Goal: Information Seeking & Learning: Understand process/instructions

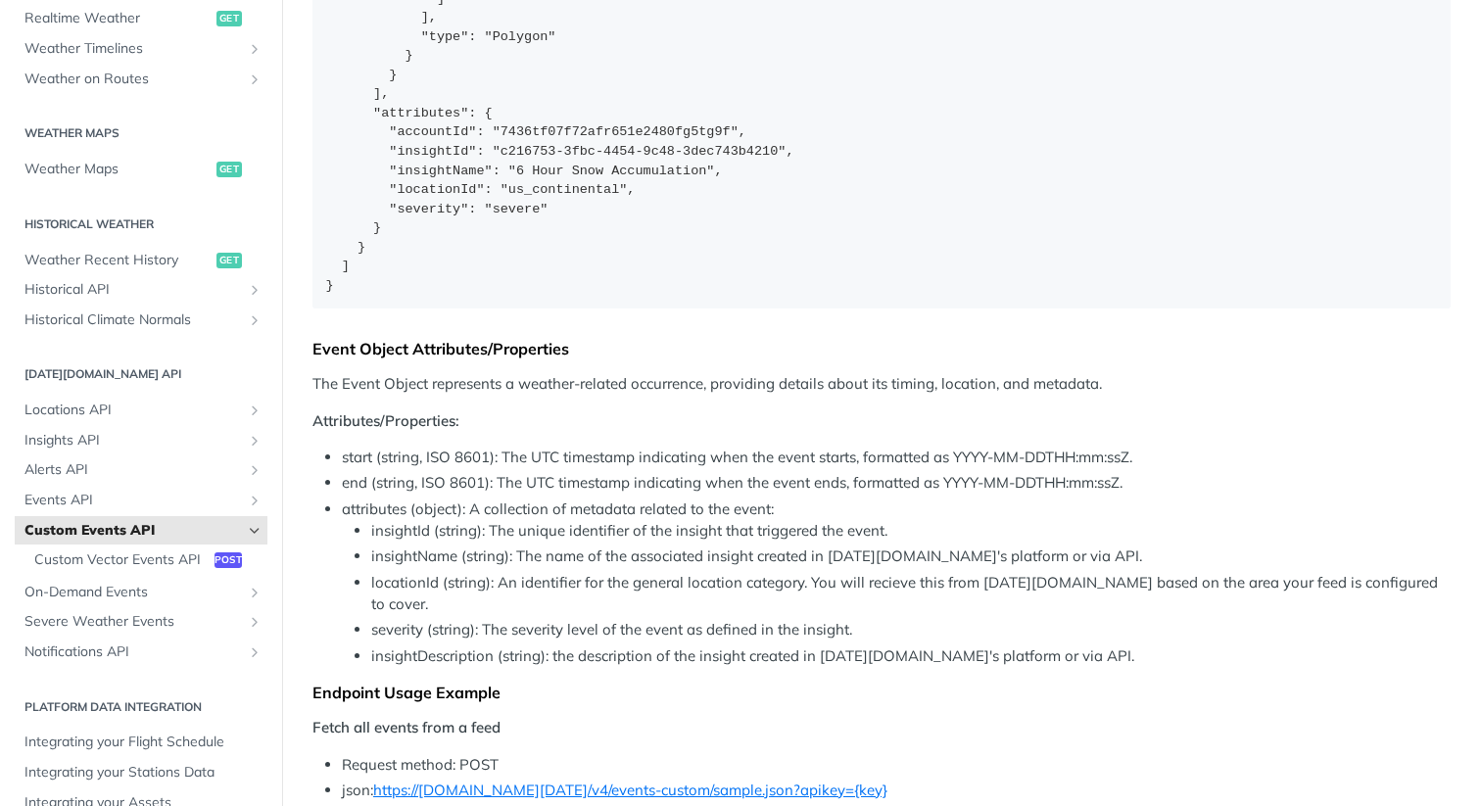
scroll to position [1643, 0]
click at [779, 547] on li "insightName (string): The name of the associated insight created in [DATE][DOMA…" at bounding box center [910, 557] width 1079 height 23
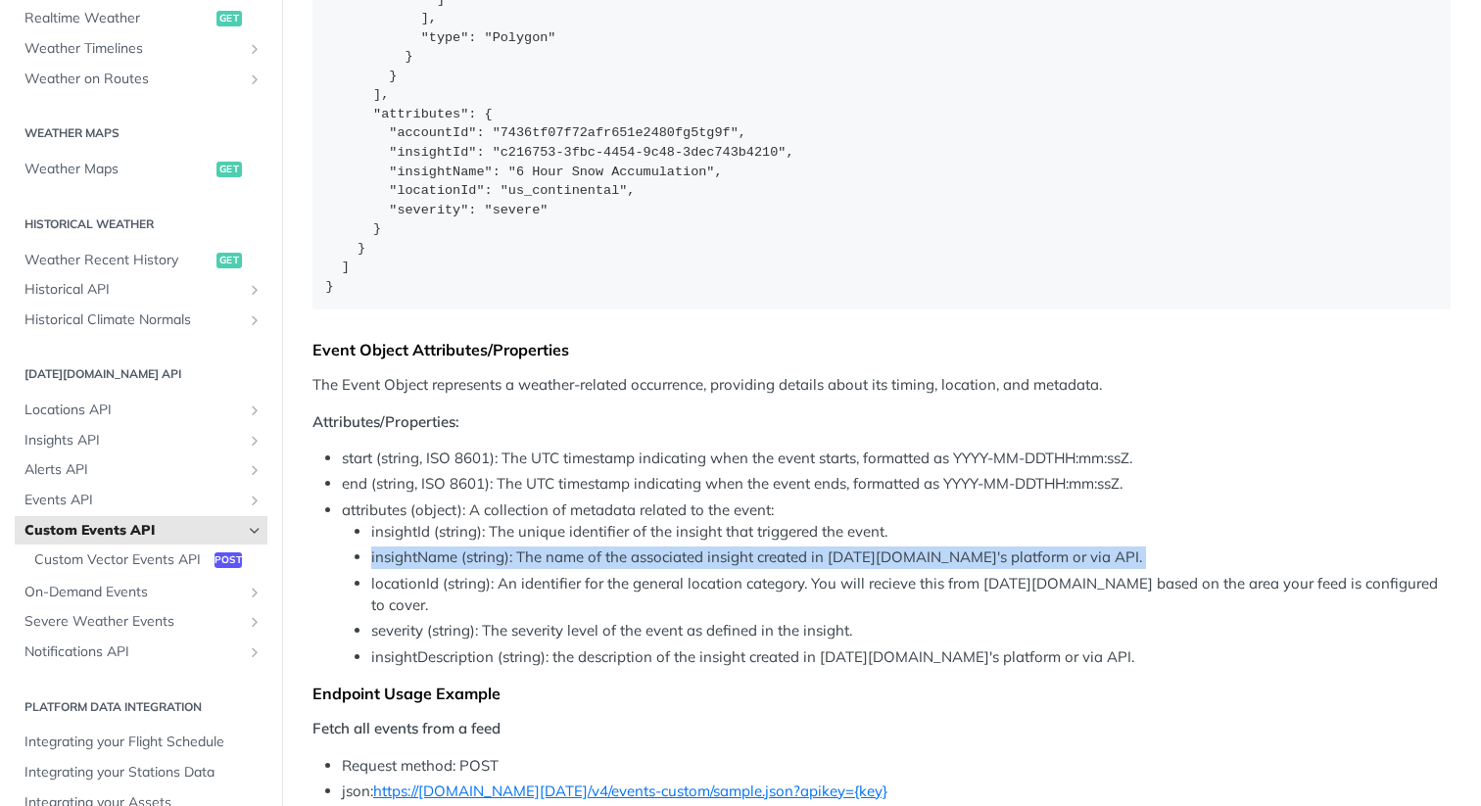
click at [779, 547] on li "insightName (string): The name of the associated insight created in [DATE][DOMA…" at bounding box center [910, 557] width 1079 height 23
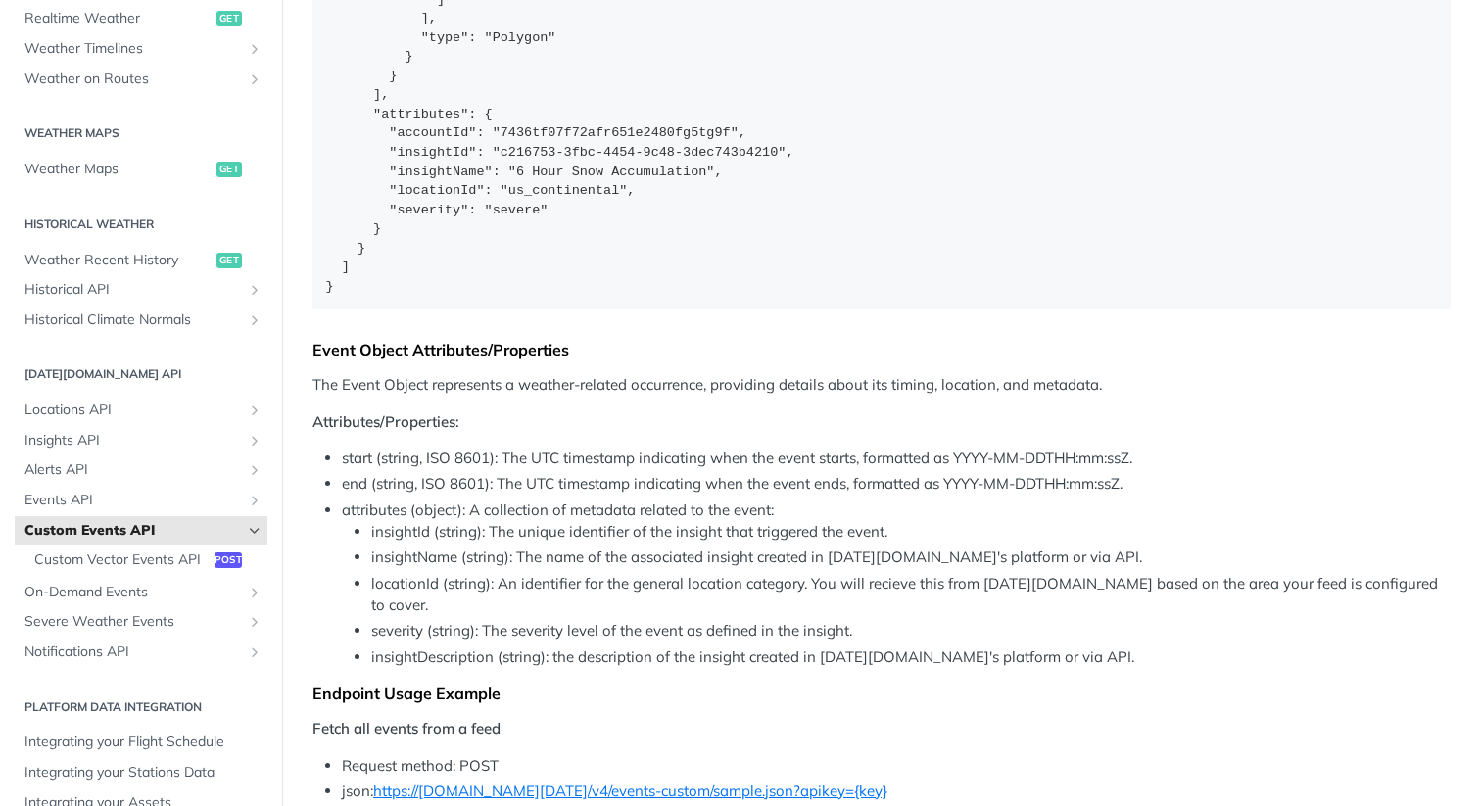
click at [509, 500] on li "attributes (object): A collection of metadata related to the event: insightId (…" at bounding box center [896, 583] width 1109 height 169
click at [573, 468] on li "start (string, ISO 8601): The UTC timestamp indicating when the event starts, f…" at bounding box center [896, 459] width 1109 height 23
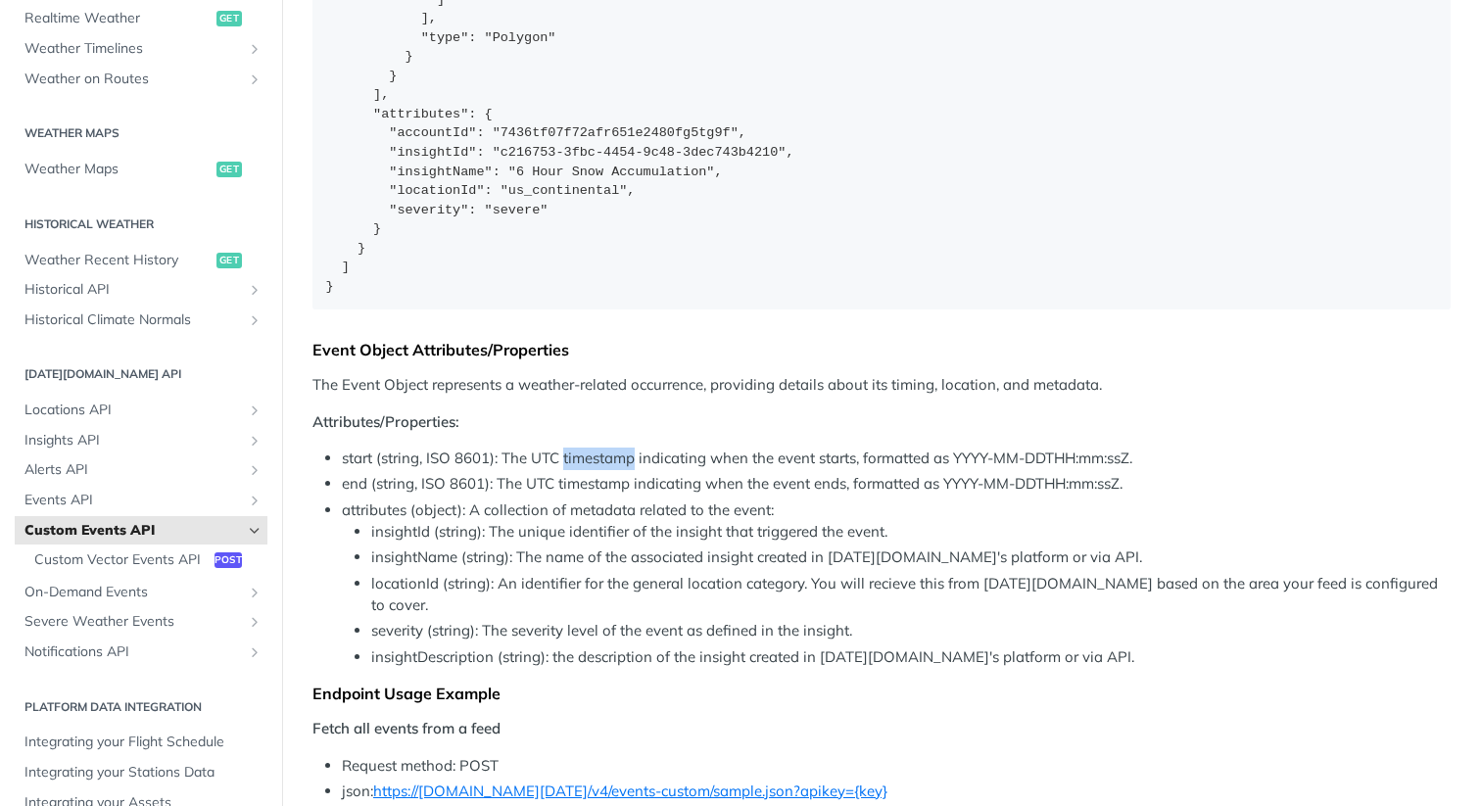
click at [591, 466] on li "start (string, ISO 8601): The UTC timestamp indicating when the event starts, f…" at bounding box center [896, 459] width 1109 height 23
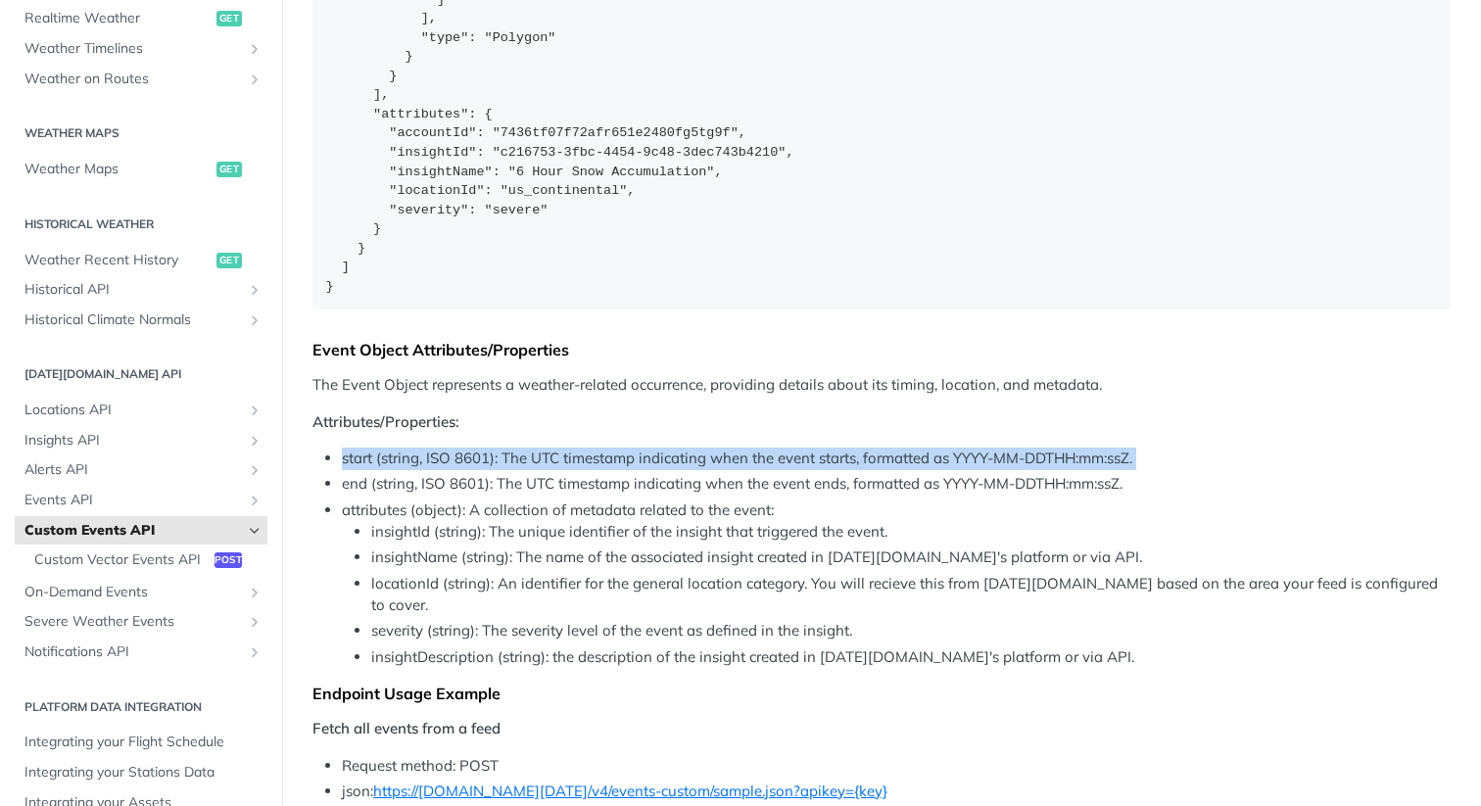
click at [591, 466] on li "start (string, ISO 8601): The UTC timestamp indicating when the event starts, f…" at bounding box center [896, 459] width 1109 height 23
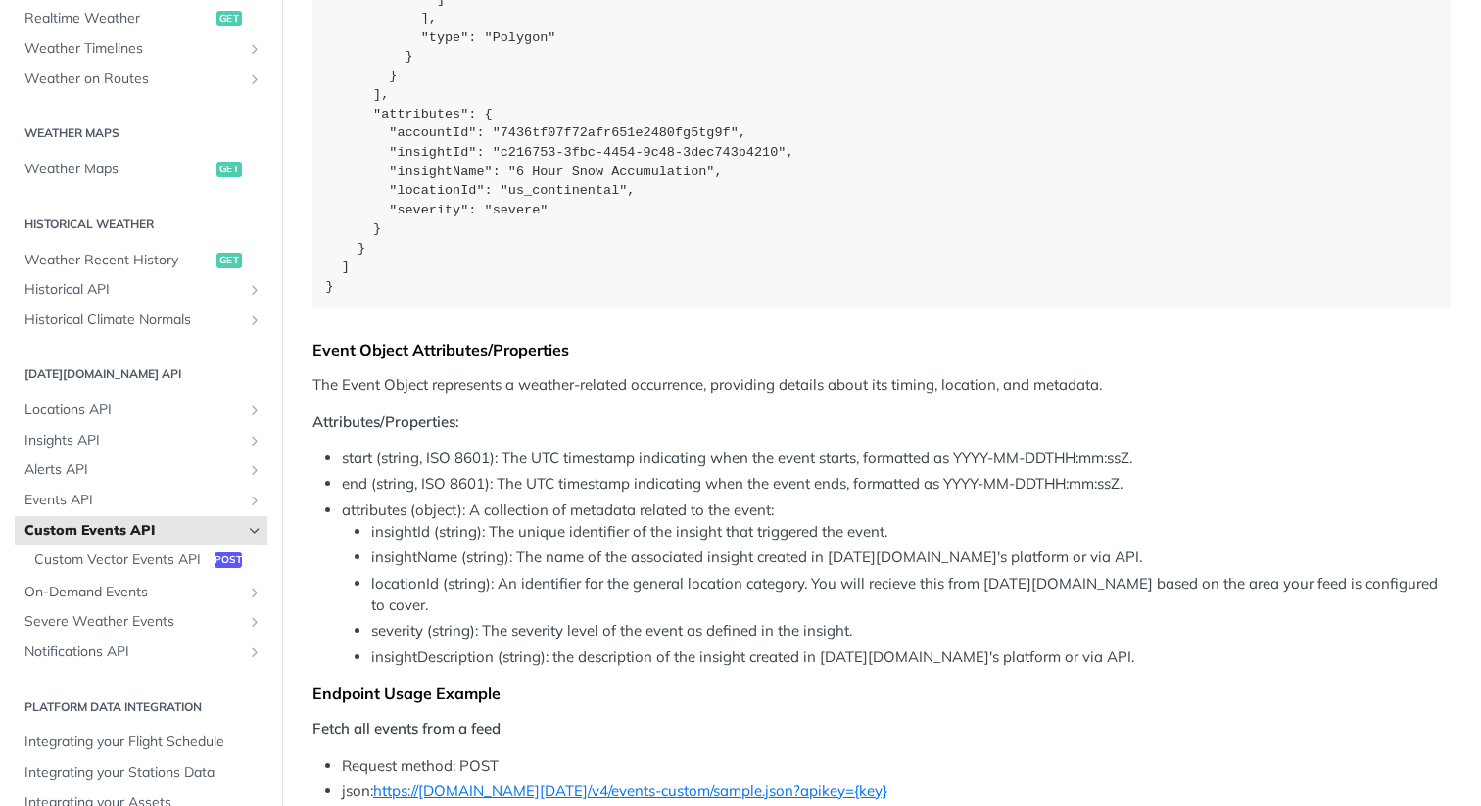
click at [590, 485] on li "end (string, ISO 8601): The UTC timestamp indicating when the event ends, forma…" at bounding box center [896, 484] width 1109 height 23
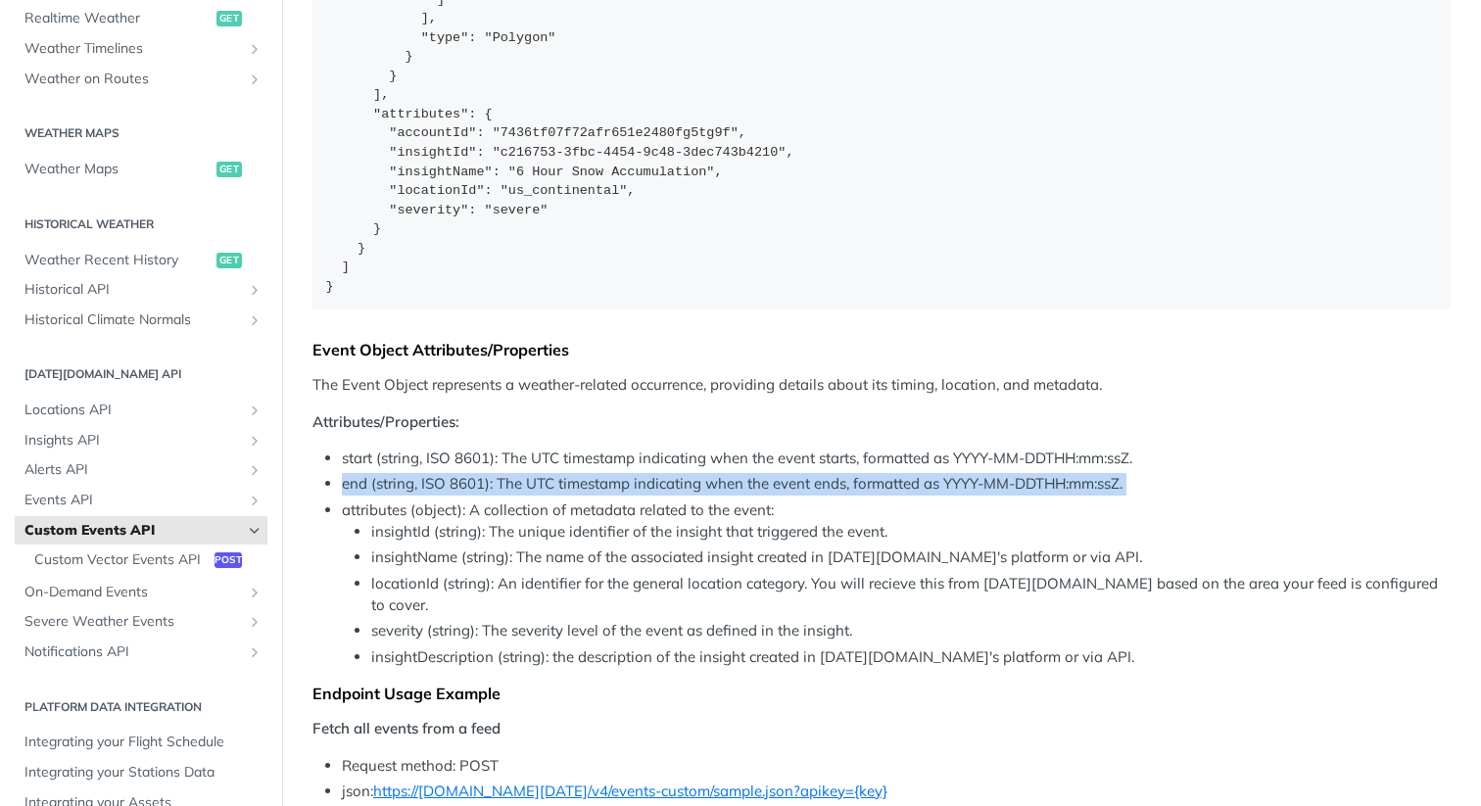
click at [590, 485] on li "end (string, ISO 8601): The UTC timestamp indicating when the event ends, forma…" at bounding box center [896, 484] width 1109 height 23
click at [589, 520] on li "attributes (object): A collection of metadata related to the event: insightId (…" at bounding box center [896, 583] width 1109 height 169
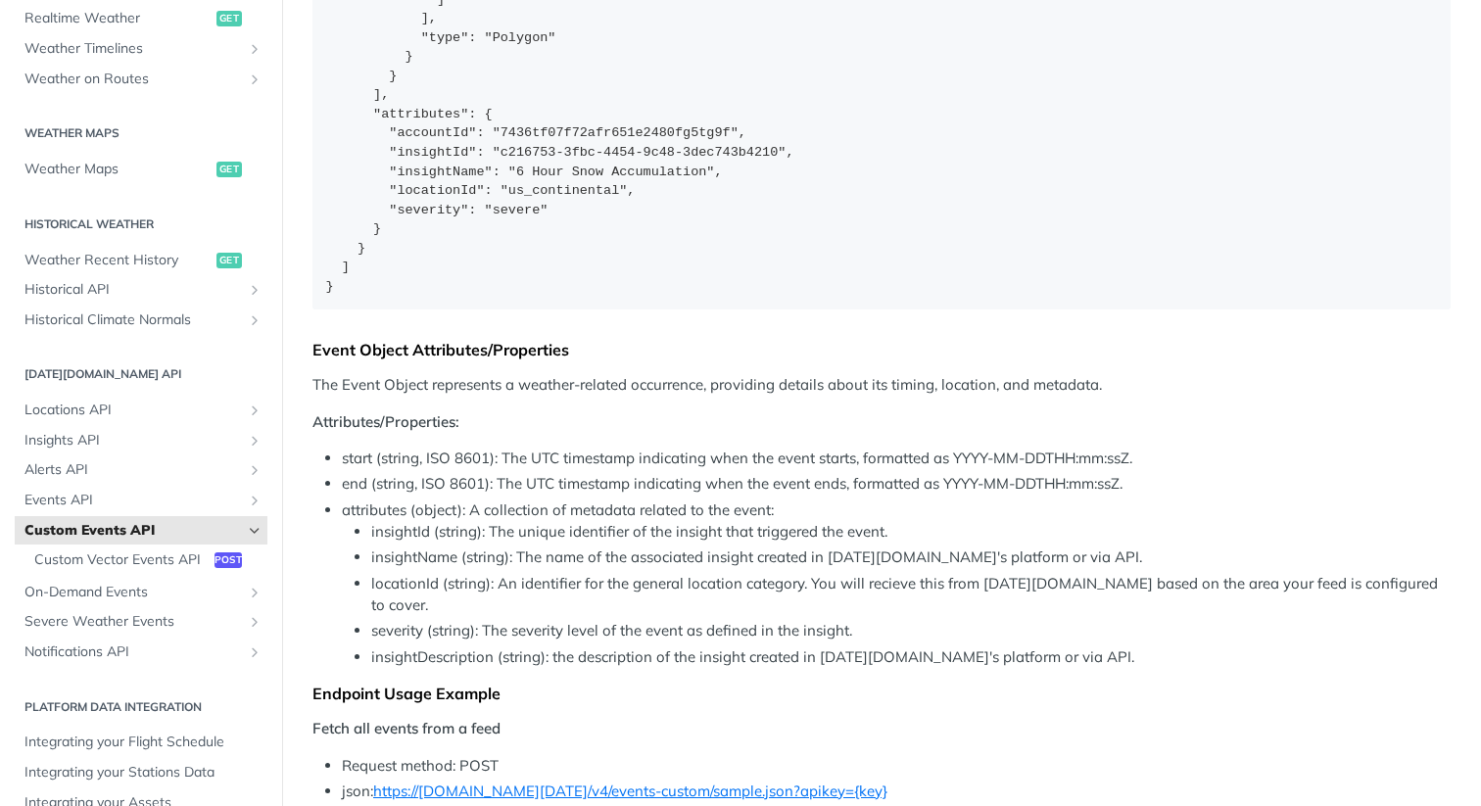
click at [596, 512] on li "attributes (object): A collection of metadata related to the event: insightId (…" at bounding box center [896, 583] width 1109 height 169
click at [587, 539] on li "insightId (string): The unique identifier of the insight that triggered the eve…" at bounding box center [910, 532] width 1079 height 23
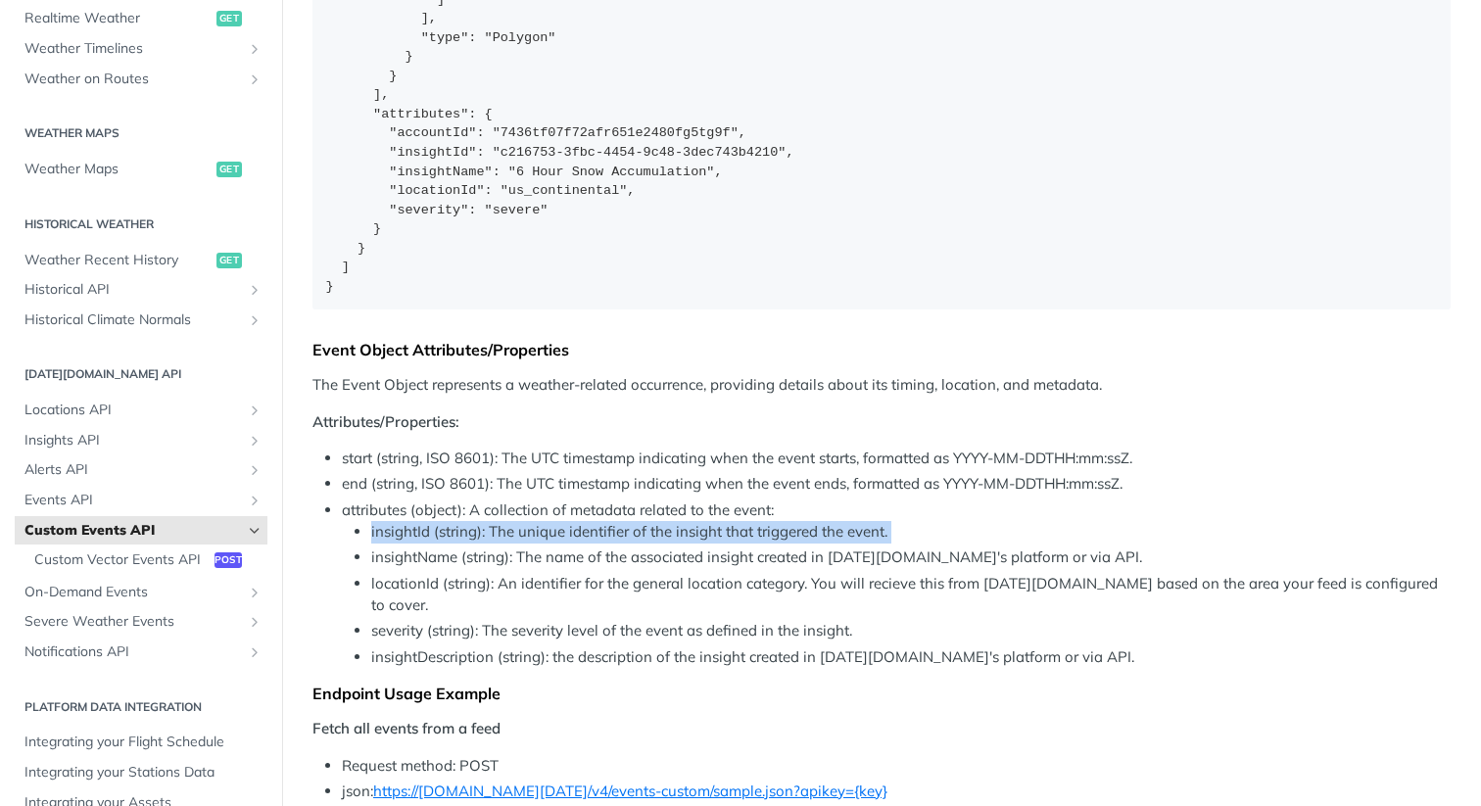
click at [587, 539] on li "insightId (string): The unique identifier of the insight that triggered the eve…" at bounding box center [910, 532] width 1079 height 23
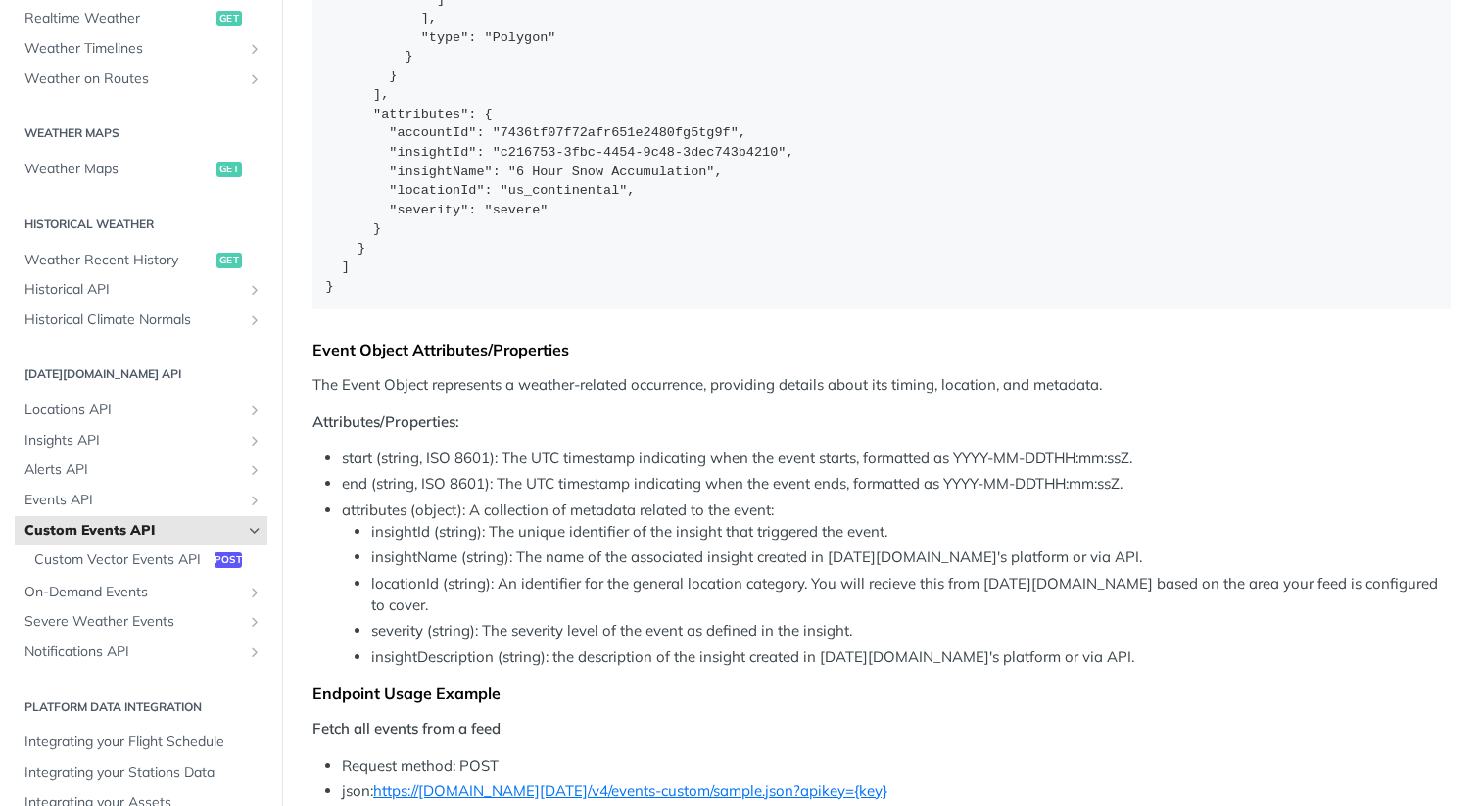
click at [587, 561] on li "insightName (string): The name of the associated insight created in [DATE][DOMA…" at bounding box center [910, 557] width 1079 height 23
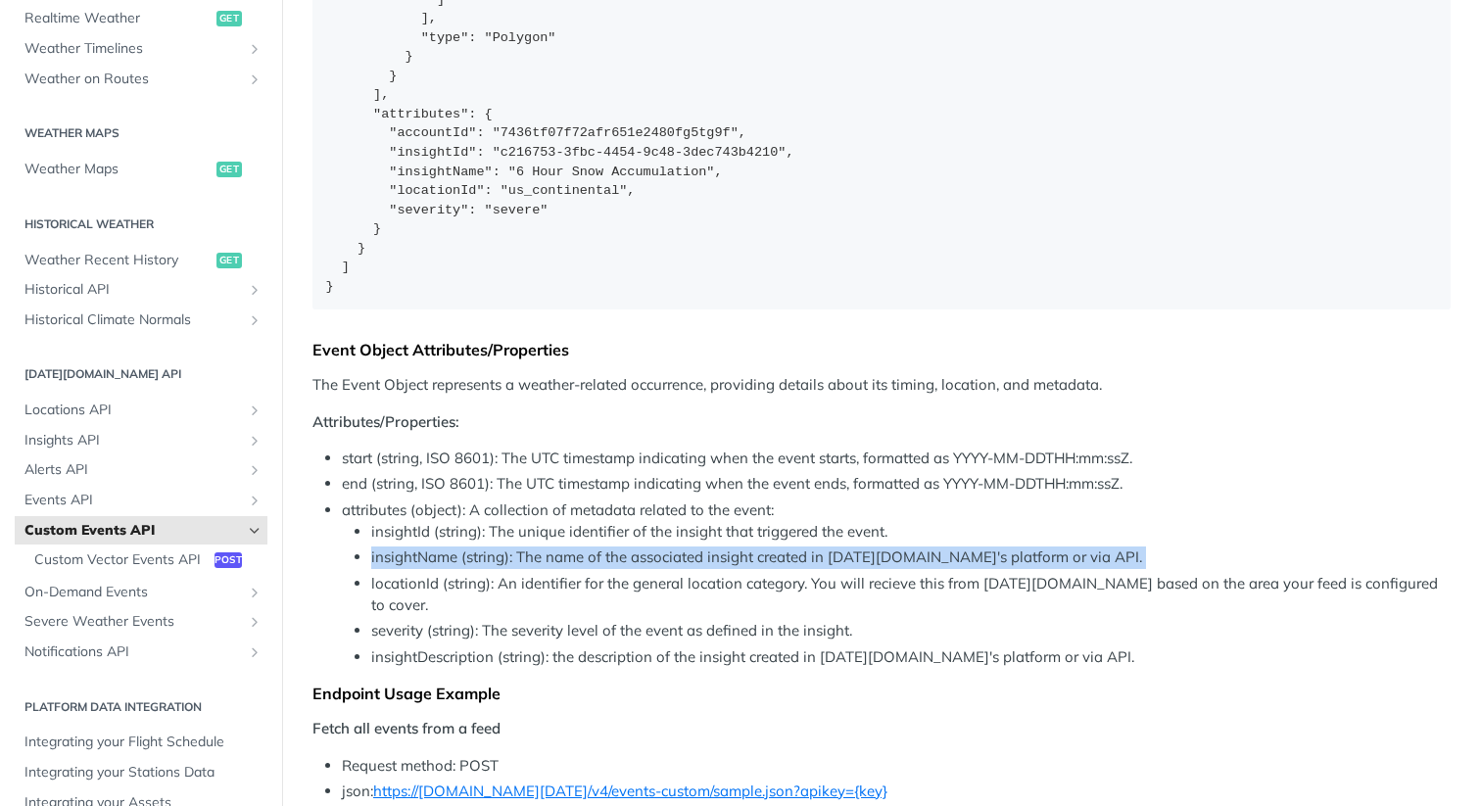
click at [587, 561] on li "insightName (string): The name of the associated insight created in [DATE][DOMA…" at bounding box center [910, 557] width 1079 height 23
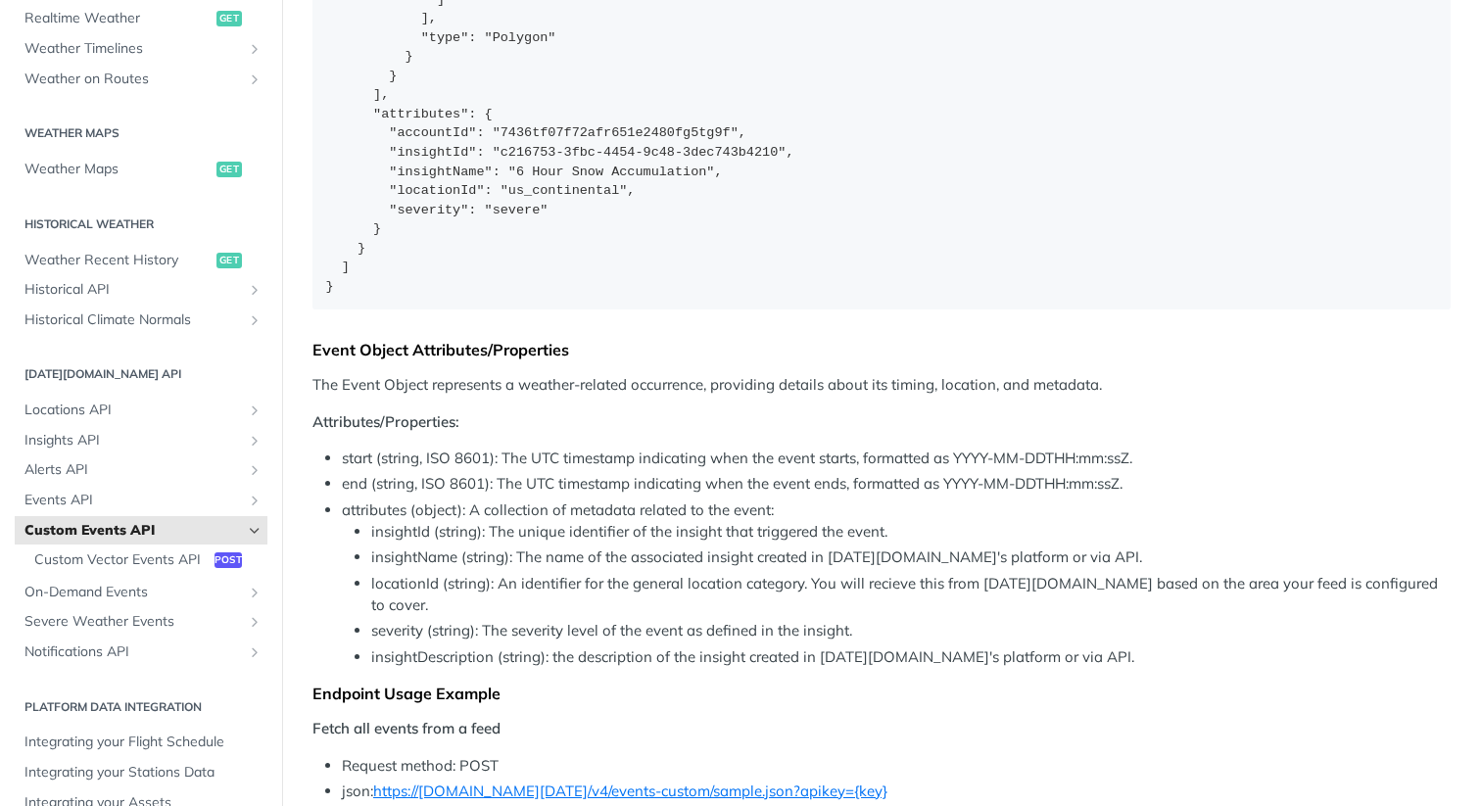
click at [588, 594] on ul "insightId (string): The unique identifier of the insight that triggered the eve…" at bounding box center [896, 594] width 1109 height 147
click at [497, 583] on li "locationId (string): An identifier for the general location category. You will …" at bounding box center [910, 595] width 1079 height 44
click at [517, 586] on li "locationId (string): An identifier for the general location category. You will …" at bounding box center [910, 595] width 1079 height 44
click at [519, 584] on li "locationId (string): An identifier for the general location category. You will …" at bounding box center [910, 595] width 1079 height 44
click at [577, 579] on li "locationId (string): An identifier for the general location category. You will …" at bounding box center [910, 595] width 1079 height 44
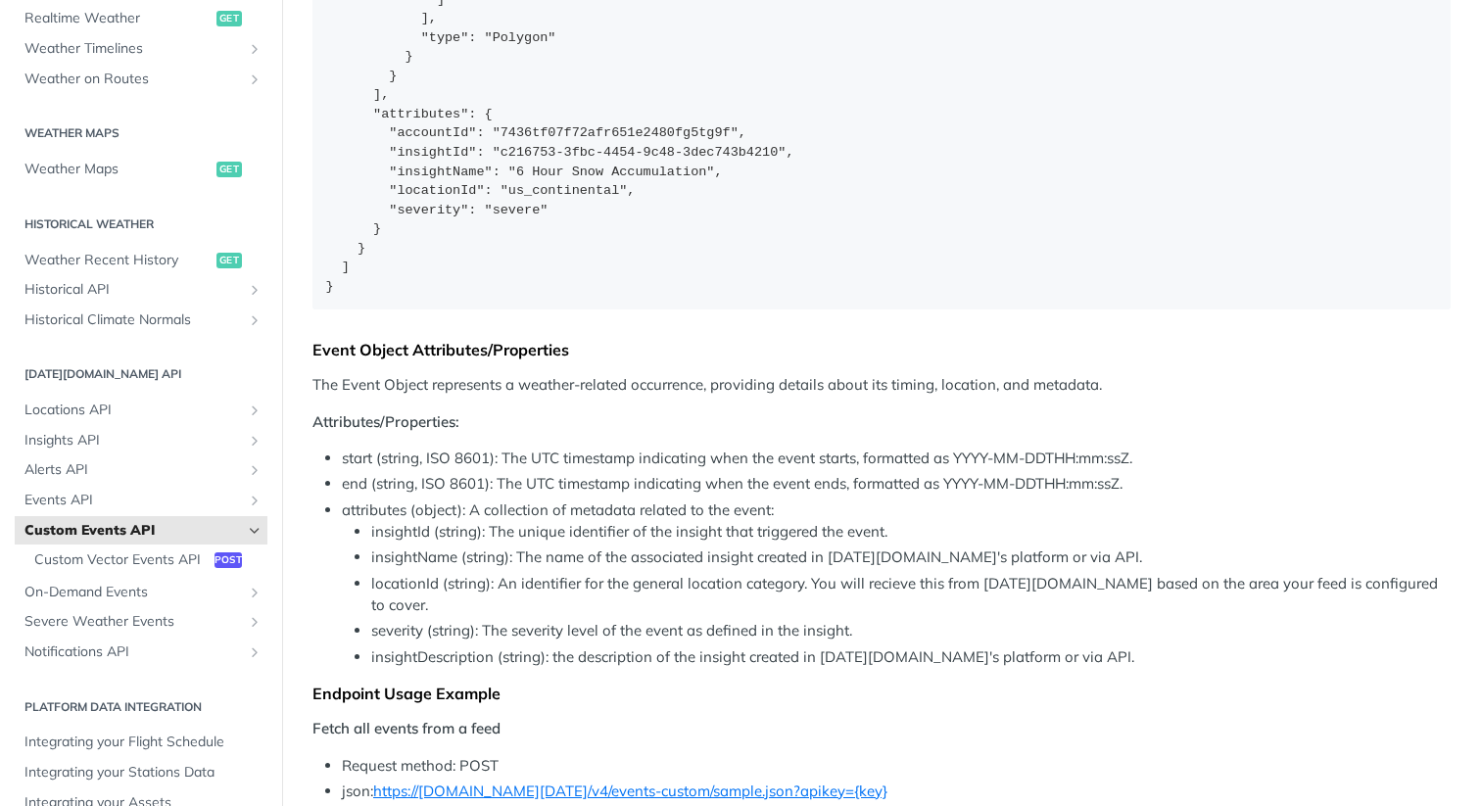
click at [577, 579] on li "locationId (string): An identifier for the general location category. You will …" at bounding box center [910, 595] width 1079 height 44
click at [597, 580] on li "locationId (string): An identifier for the general location category. You will …" at bounding box center [910, 595] width 1079 height 44
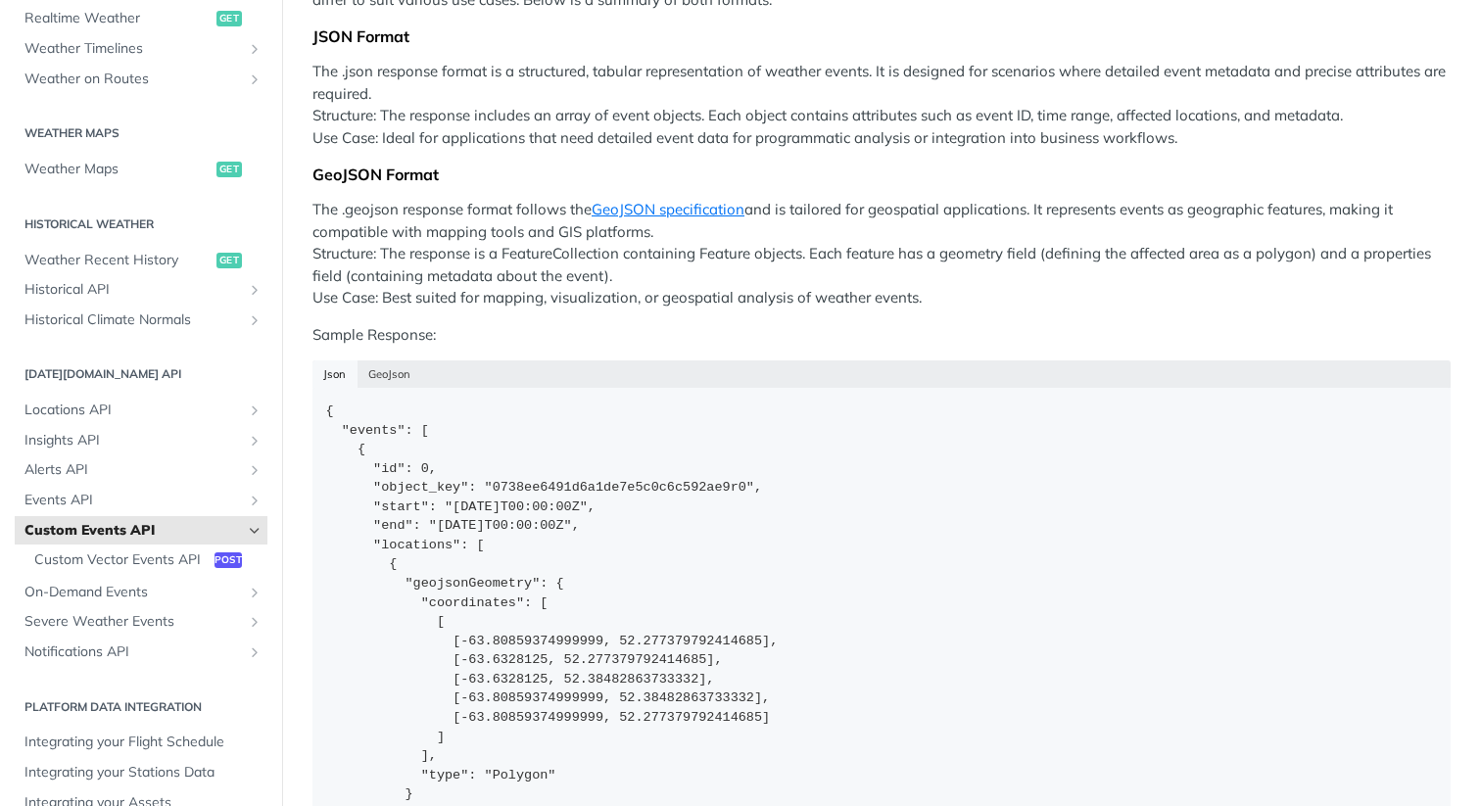
scroll to position [830, 0]
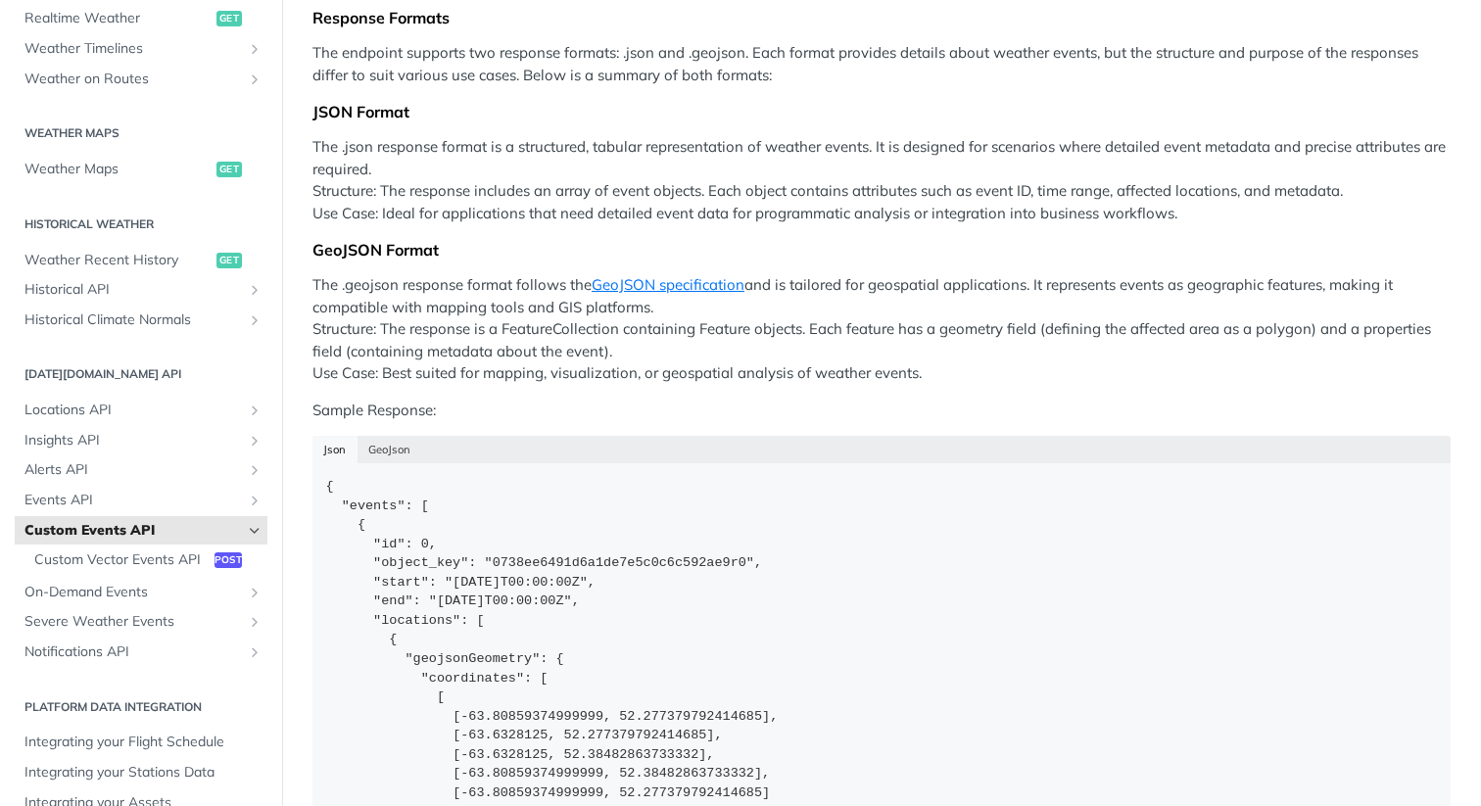
click at [600, 373] on p "The .geojson response format follows the GeoJSON specification and is tailored …" at bounding box center [881, 329] width 1138 height 111
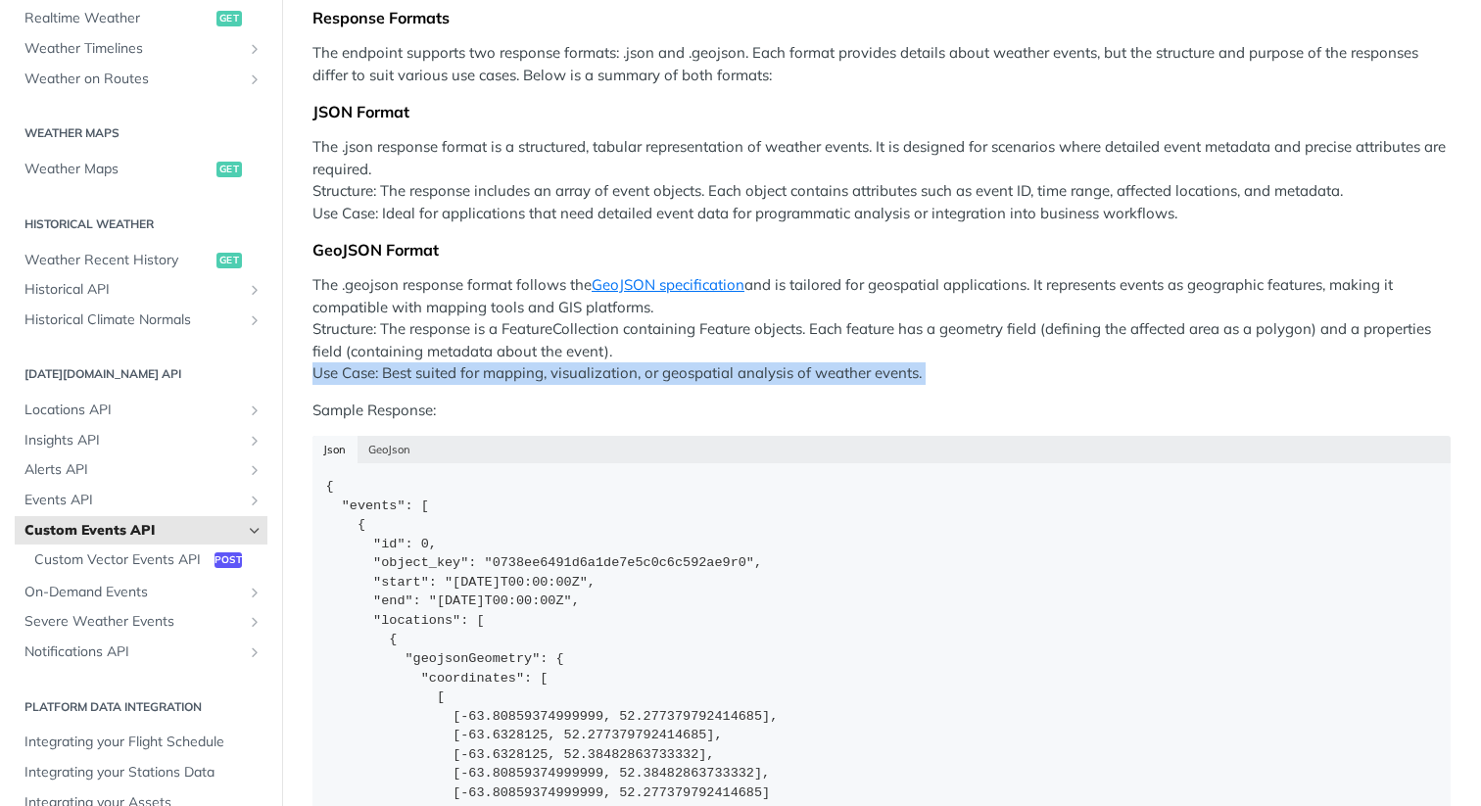
click at [600, 373] on p "The .geojson response format follows the GeoJSON specification and is tailored …" at bounding box center [881, 329] width 1138 height 111
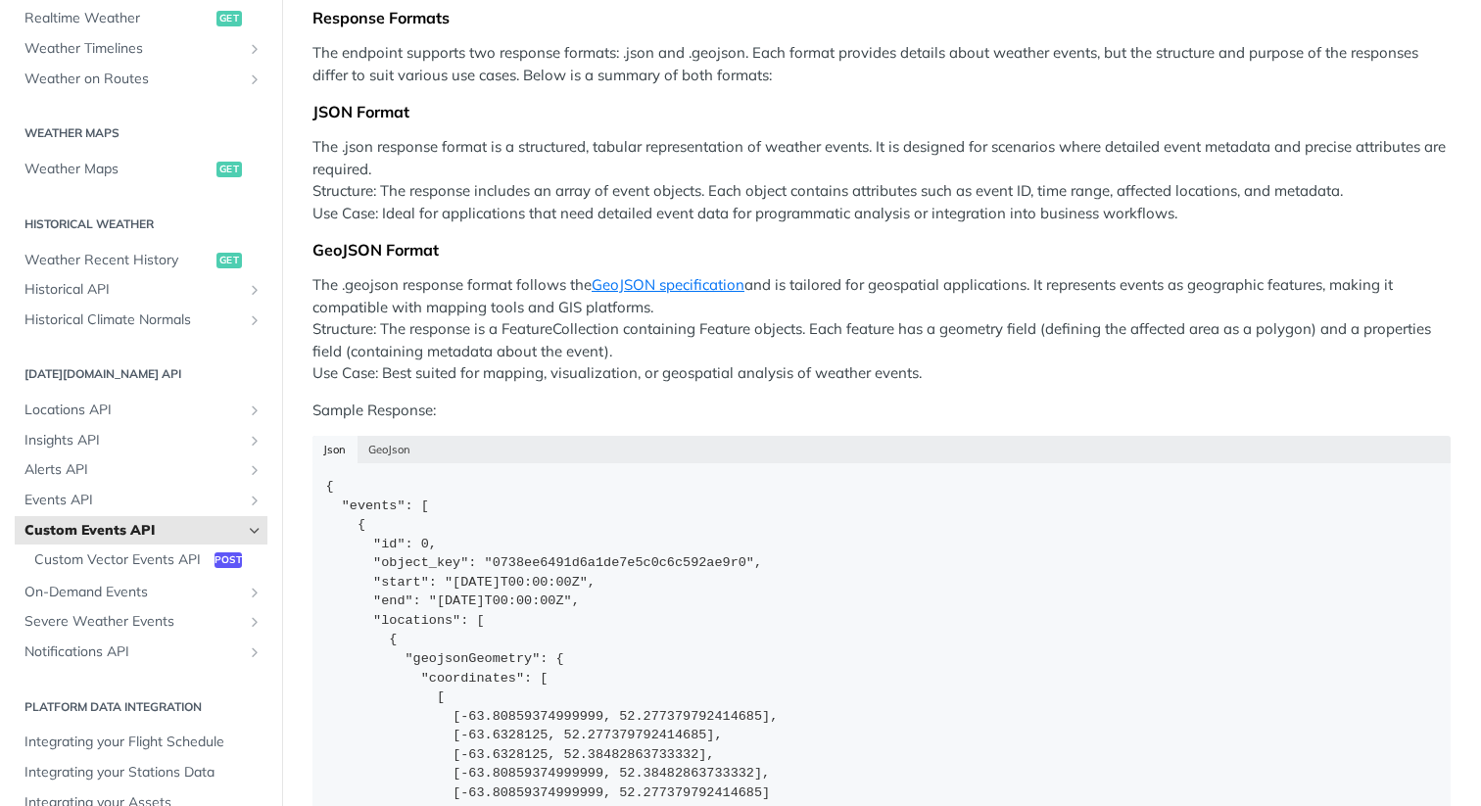
click at [600, 373] on p "The .geojson response format follows the GeoJSON specification and is tailored …" at bounding box center [881, 329] width 1138 height 111
click at [600, 360] on p "The .geojson response format follows the GeoJSON specification and is tailored …" at bounding box center [881, 329] width 1138 height 111
click at [610, 353] on p "The .geojson response format follows the GeoJSON specification and is tailored …" at bounding box center [881, 329] width 1138 height 111
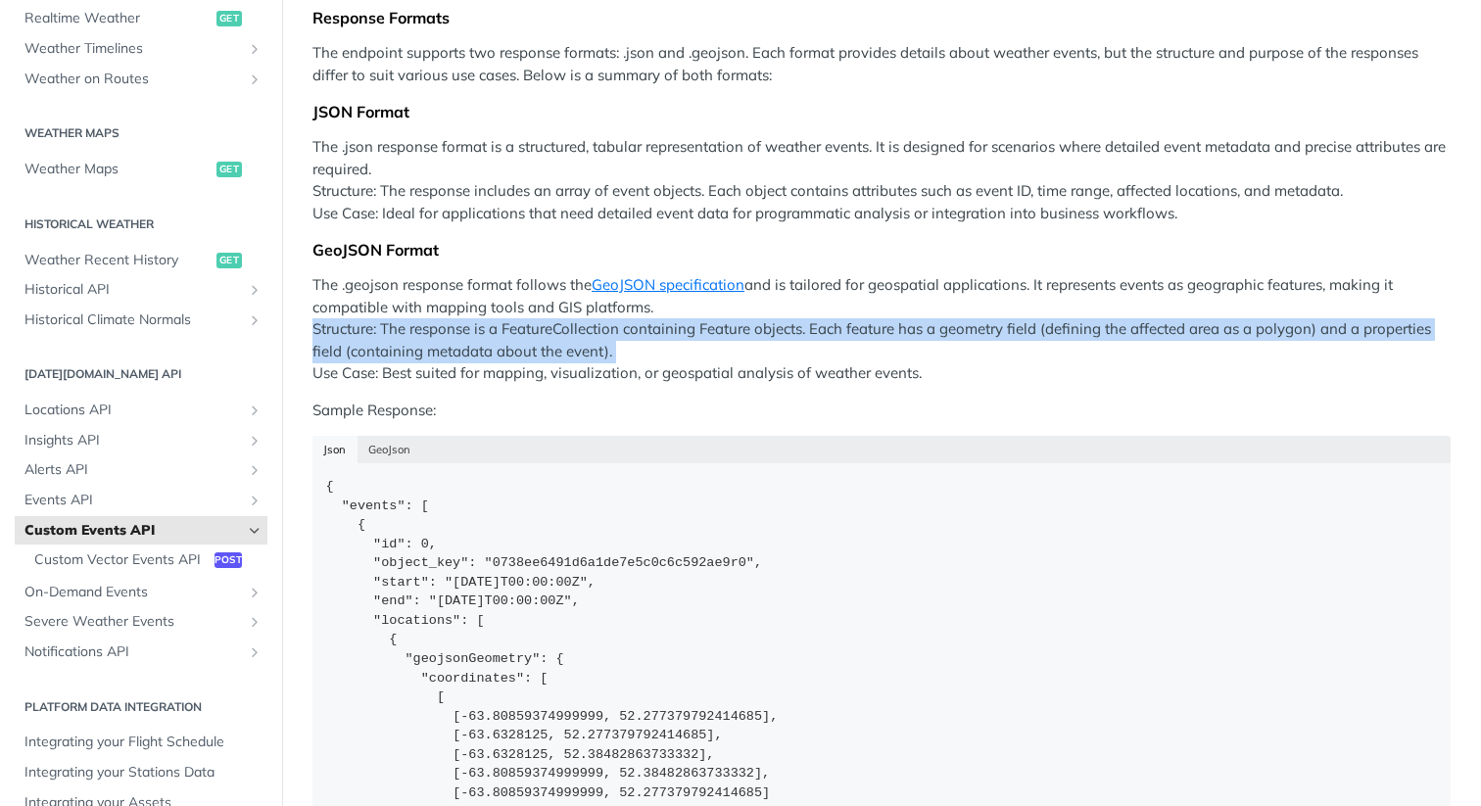
drag, startPoint x: 610, startPoint y: 353, endPoint x: 313, endPoint y: 329, distance: 297.7
click at [313, 329] on p "The .geojson response format follows the GeoJSON specification and is tailored …" at bounding box center [881, 329] width 1138 height 111
drag, startPoint x: 314, startPoint y: 279, endPoint x: 735, endPoint y: 297, distance: 420.5
click at [735, 297] on p "The .geojson response format follows the GeoJSON specification and is tailored …" at bounding box center [881, 329] width 1138 height 111
click at [723, 321] on p "The .geojson response format follows the GeoJSON specification and is tailored …" at bounding box center [881, 329] width 1138 height 111
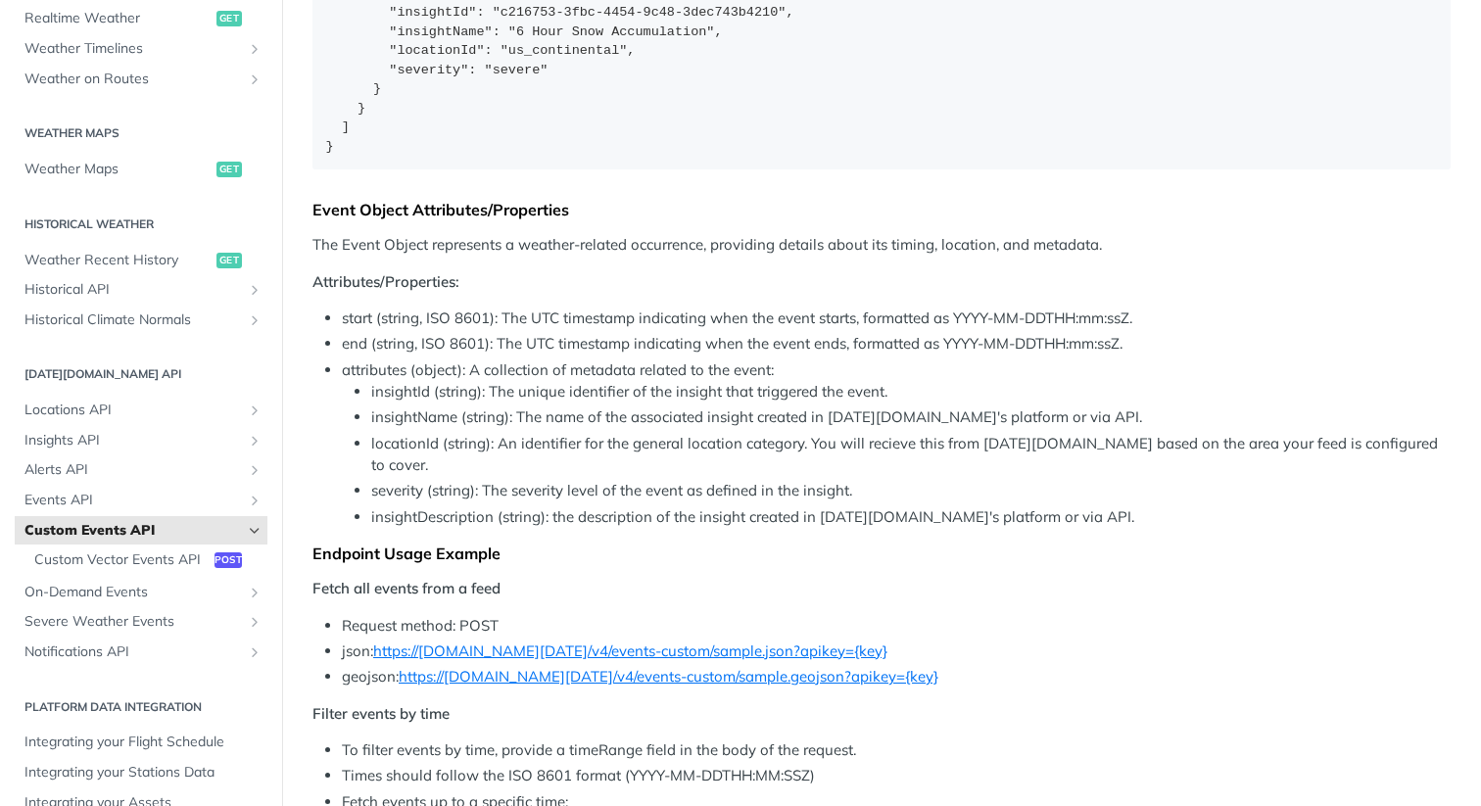
scroll to position [1784, 0]
drag, startPoint x: 314, startPoint y: 210, endPoint x: 649, endPoint y: 213, distance: 335.0
click at [649, 213] on div "Event Object Attributes/Properties" at bounding box center [881, 209] width 1138 height 20
click at [645, 316] on li "start (string, ISO 8601): The UTC timestamp indicating when the event starts, f…" at bounding box center [896, 318] width 1109 height 23
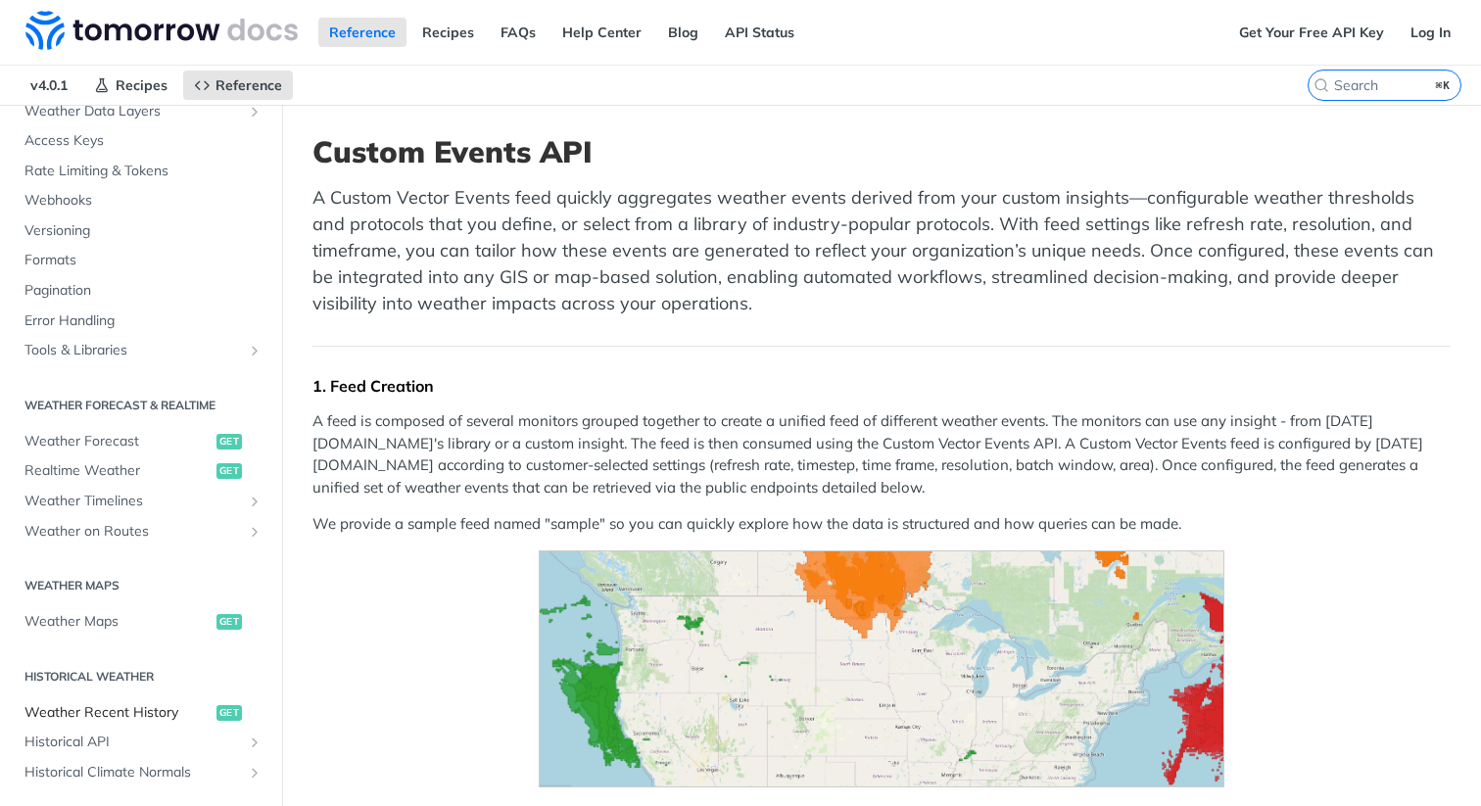
scroll to position [0, 0]
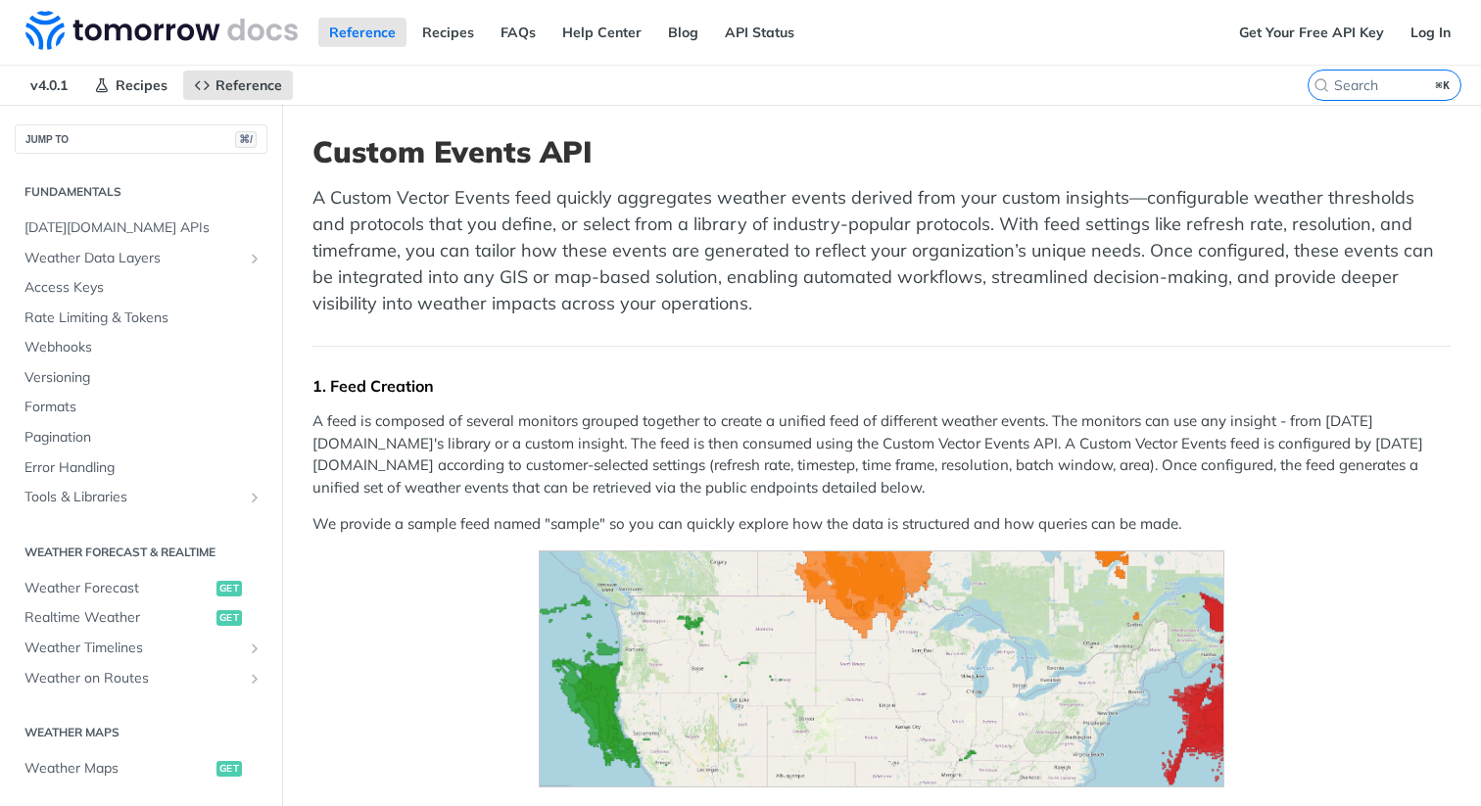
click at [457, 437] on p "A feed is composed of several monitors grouped together to create a unified fee…" at bounding box center [881, 454] width 1138 height 88
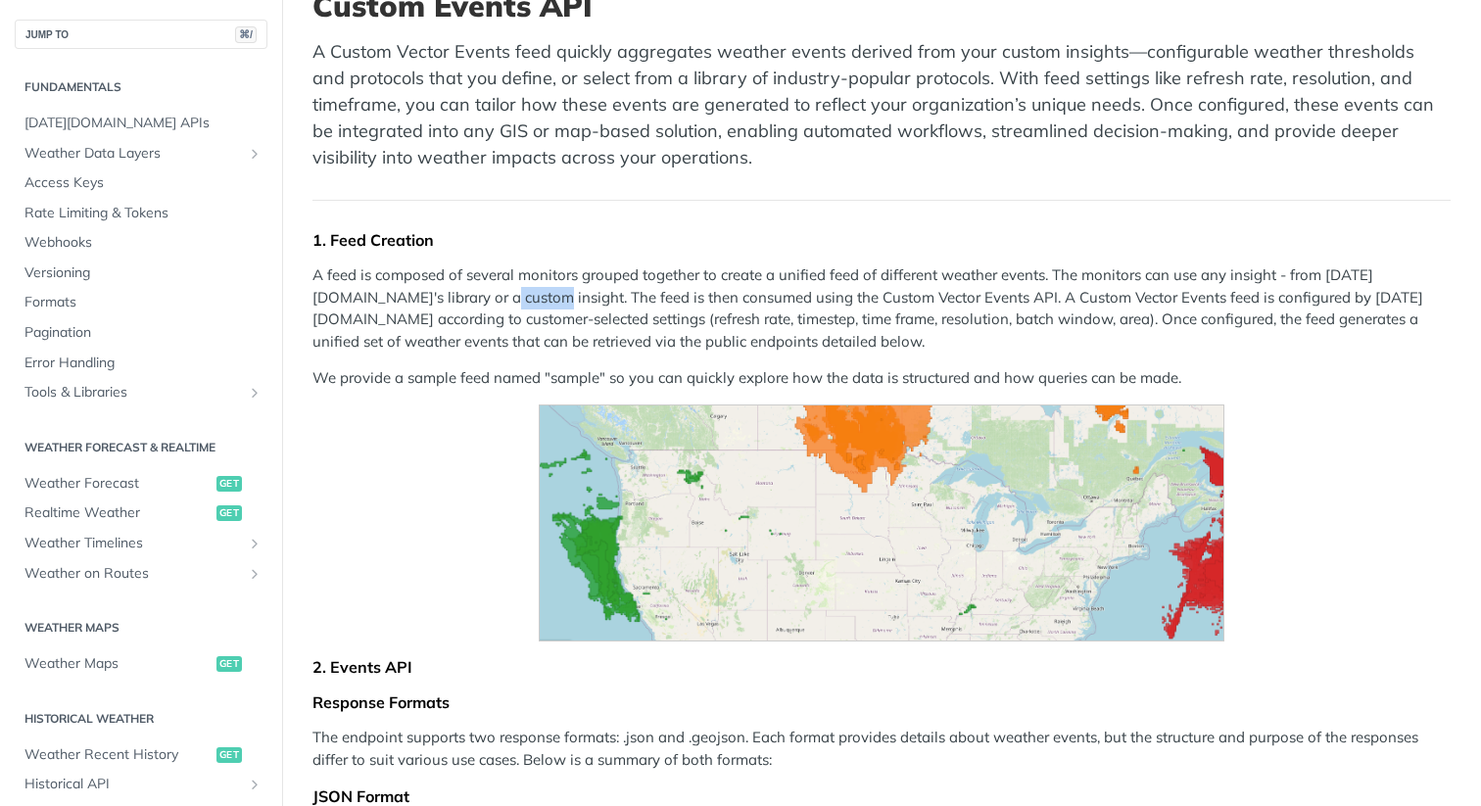
scroll to position [151, 0]
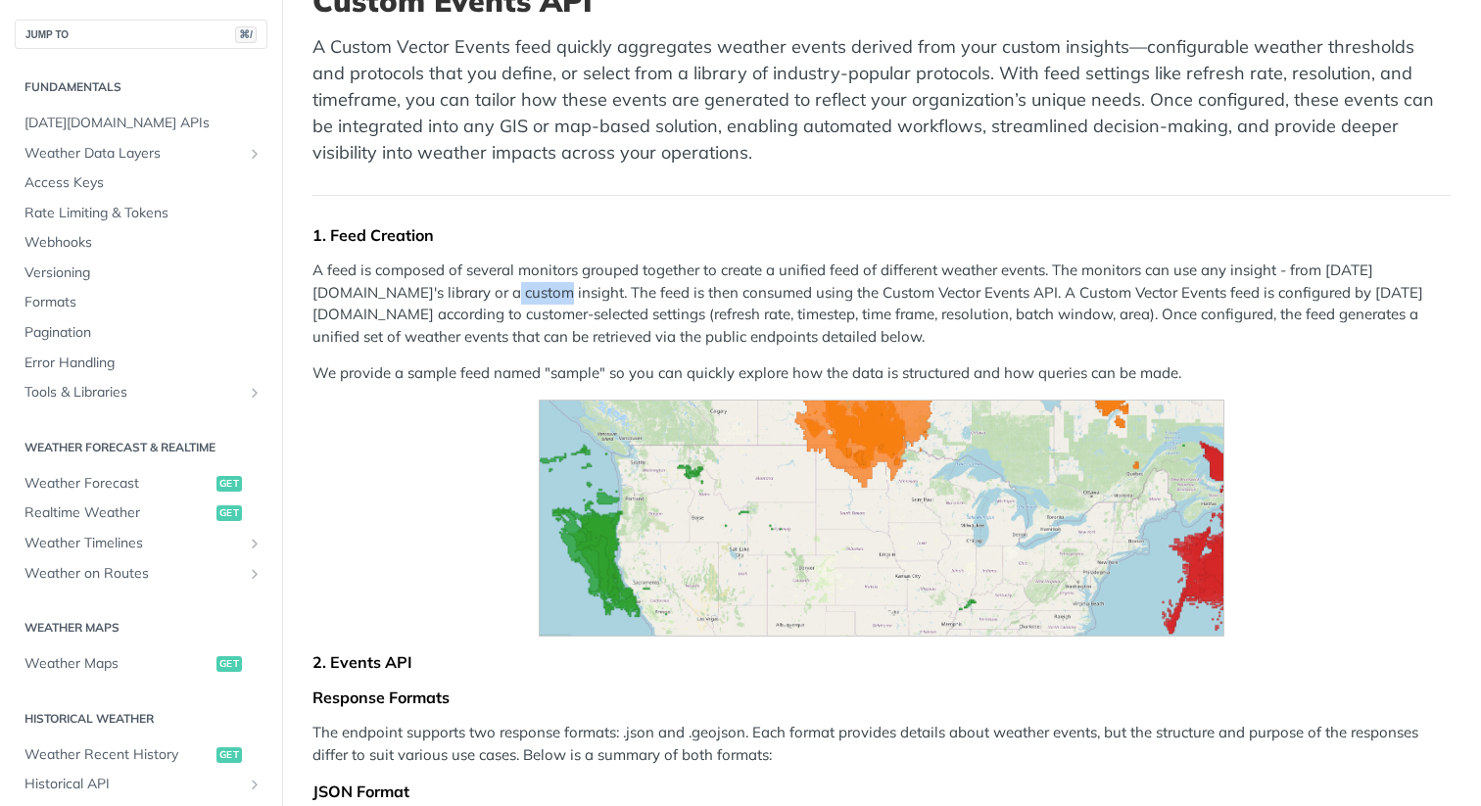
click at [457, 437] on span "Expand image" at bounding box center [881, 518] width 1138 height 237
